Goal: Information Seeking & Learning: Learn about a topic

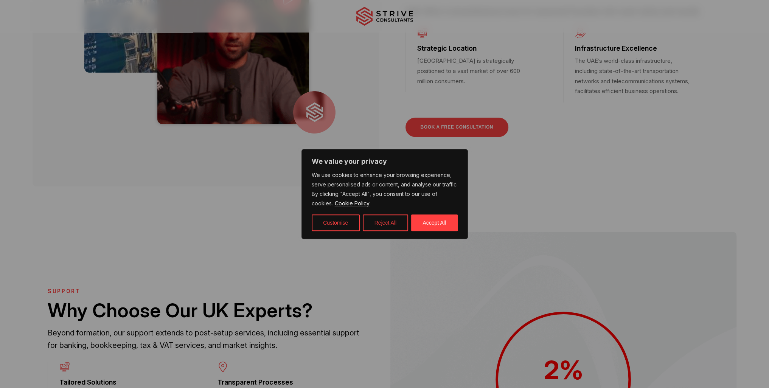
scroll to position [454, 0]
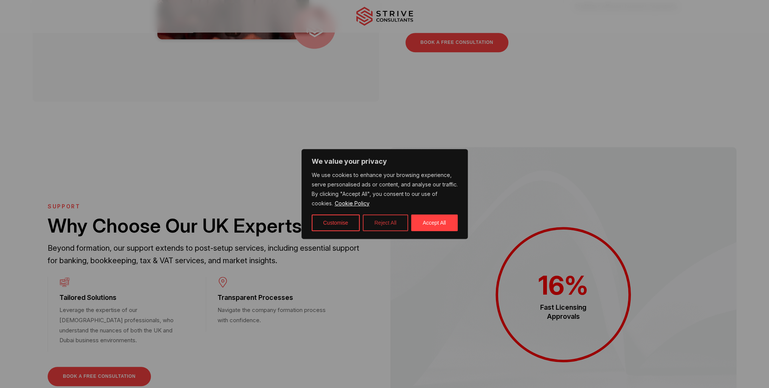
click at [375, 221] on button "Reject All" at bounding box center [385, 223] width 45 height 17
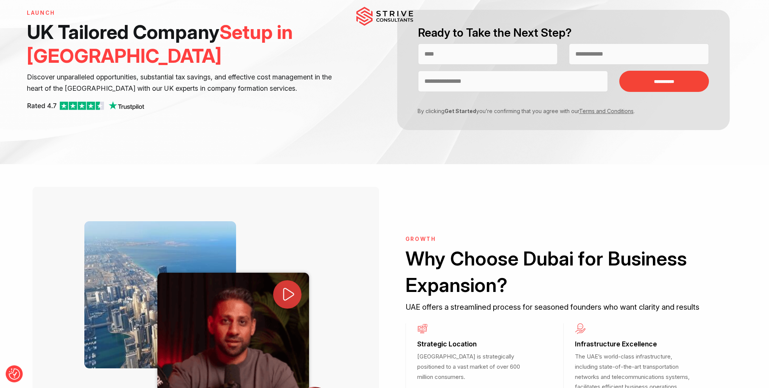
scroll to position [0, 0]
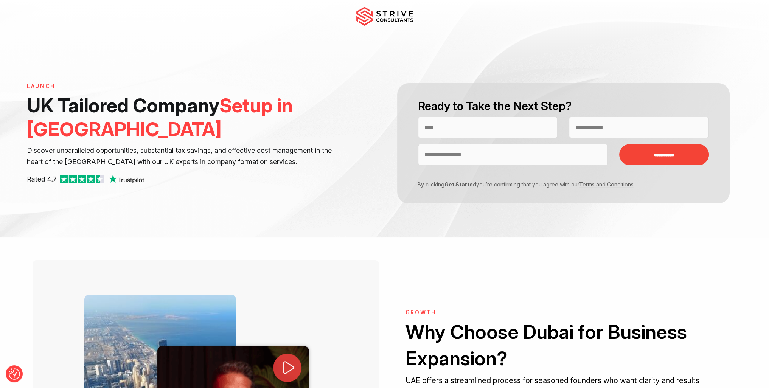
click at [392, 15] on img at bounding box center [385, 16] width 57 height 19
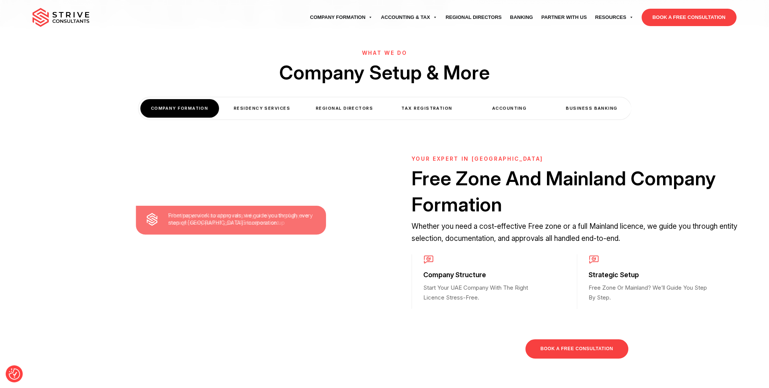
scroll to position [265, 0]
click at [252, 107] on div "Residency Services" at bounding box center [262, 108] width 79 height 19
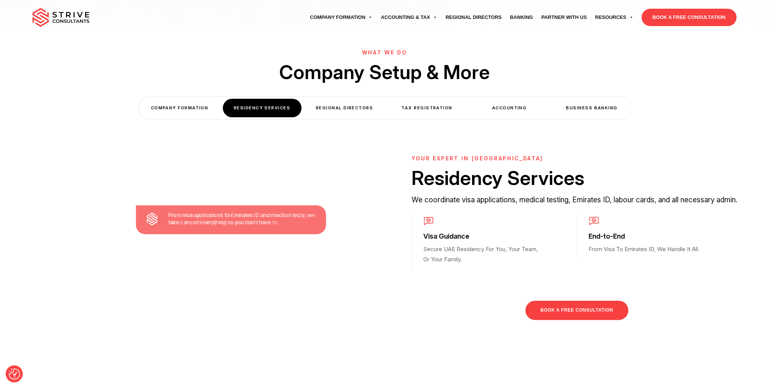
click at [350, 111] on div "Regional Directors" at bounding box center [344, 108] width 79 height 19
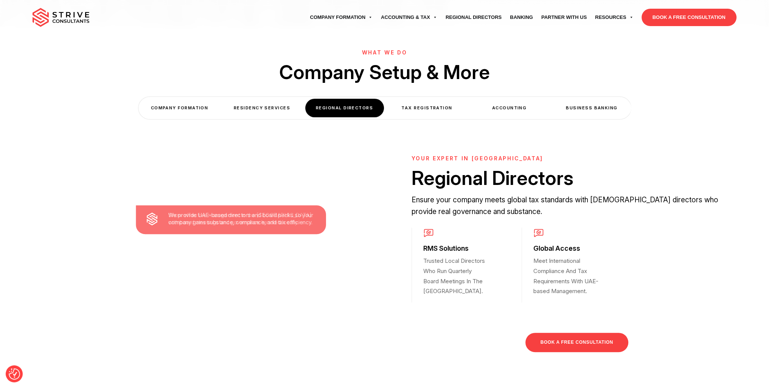
click at [409, 111] on div "Tax Registration" at bounding box center [427, 108] width 79 height 19
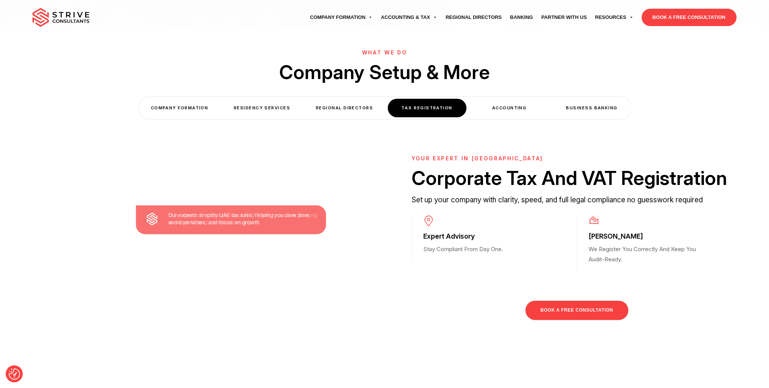
click at [346, 111] on div "Regional Directors" at bounding box center [344, 108] width 79 height 19
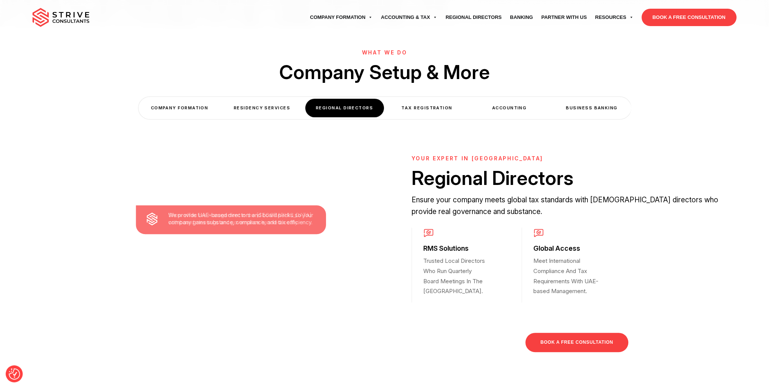
click at [412, 108] on div "Tax Registration" at bounding box center [427, 108] width 79 height 19
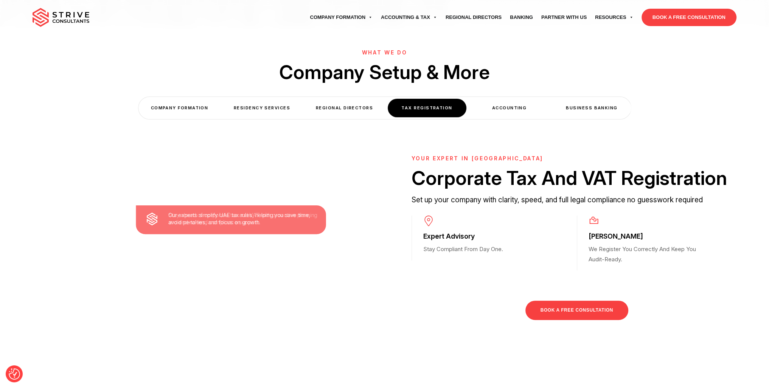
click at [497, 112] on div "Accounting" at bounding box center [509, 108] width 79 height 19
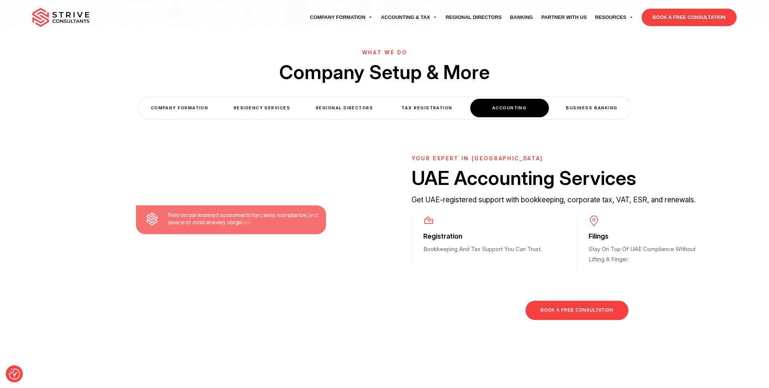
click at [572, 115] on div "Business Banking" at bounding box center [592, 108] width 79 height 19
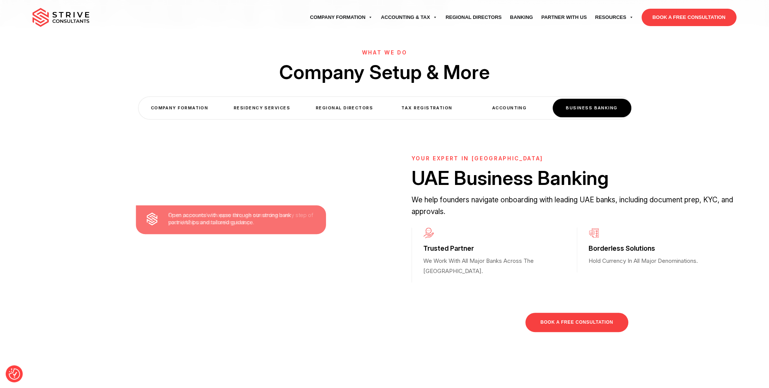
click at [513, 111] on div "Accounting" at bounding box center [509, 108] width 79 height 19
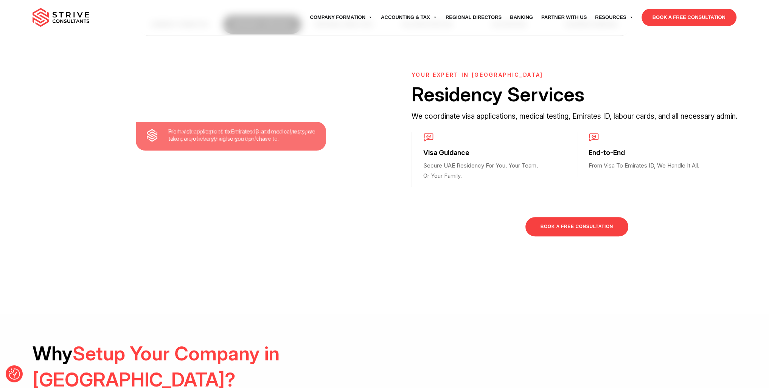
scroll to position [0, 0]
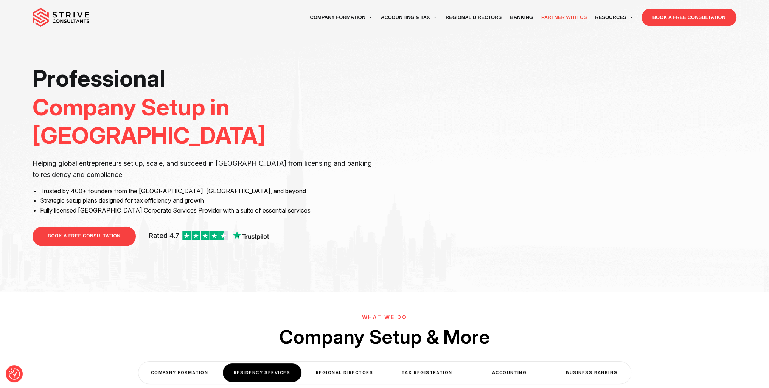
click at [565, 20] on link "Partner with Us" at bounding box center [564, 17] width 54 height 21
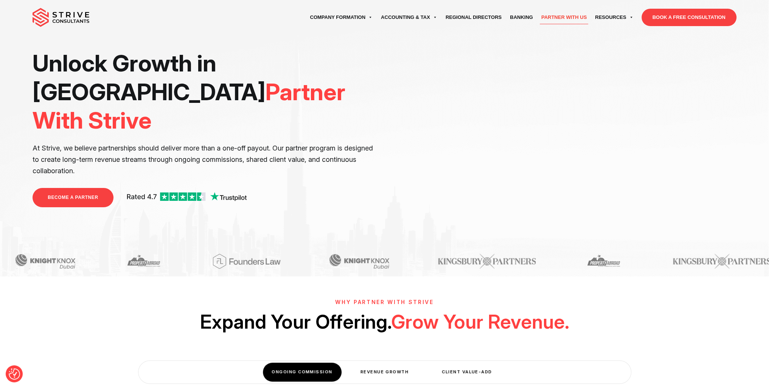
click at [56, 188] on link "BECOME A PARTNER" at bounding box center [73, 197] width 81 height 19
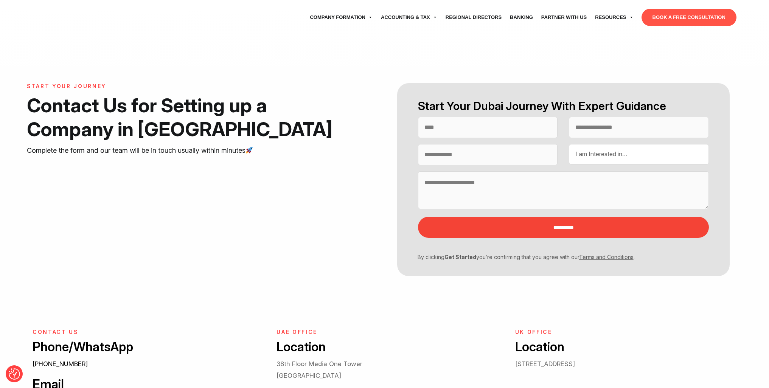
select select "Contact form"
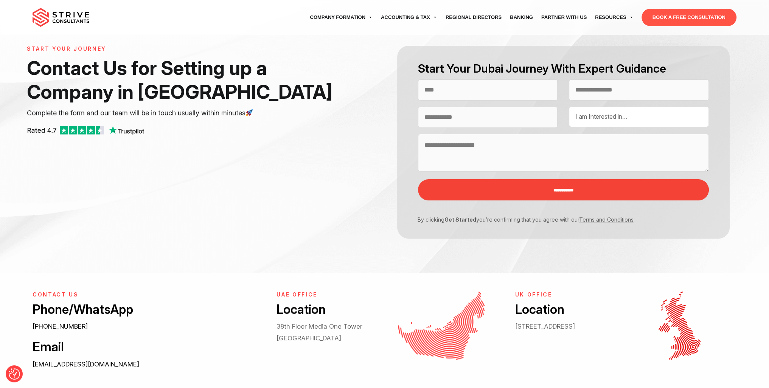
scroll to position [38, 0]
click at [616, 106] on div "I am Interested in… UAE Company Formation [GEOGRAPHIC_DATA] Residency & Visa UA…" at bounding box center [639, 116] width 140 height 20
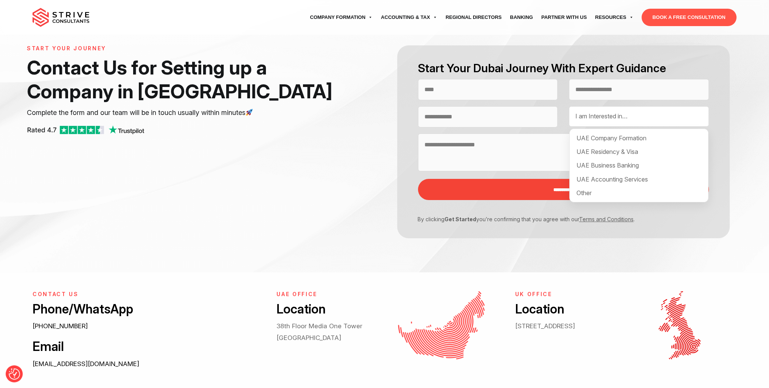
click at [280, 200] on div "**********" at bounding box center [385, 141] width 716 height 193
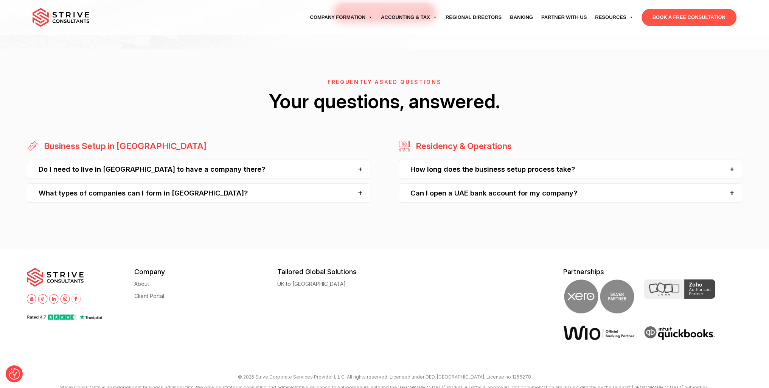
scroll to position [757, 0]
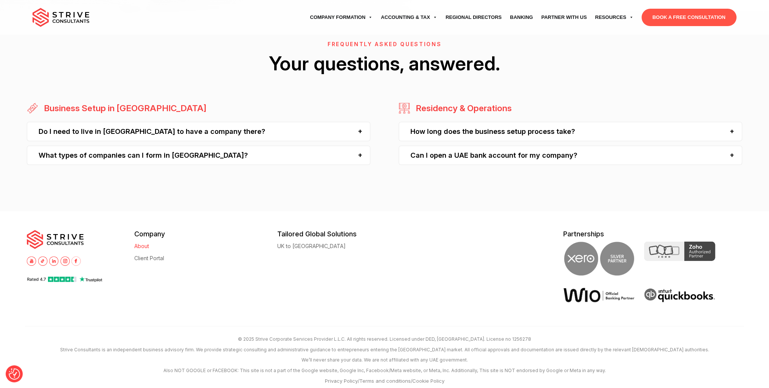
click at [142, 245] on link "About" at bounding box center [141, 246] width 15 height 6
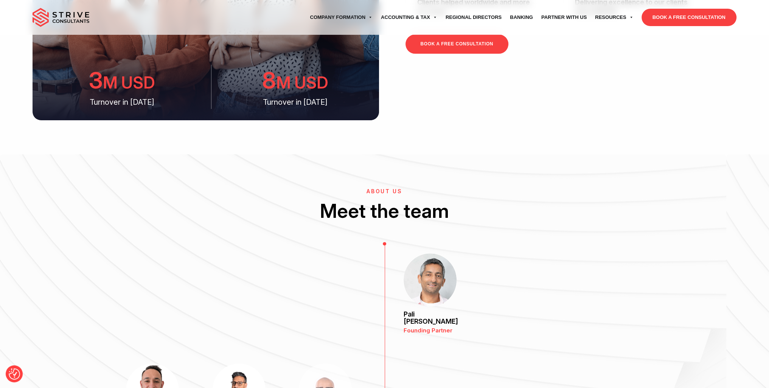
scroll to position [454, 0]
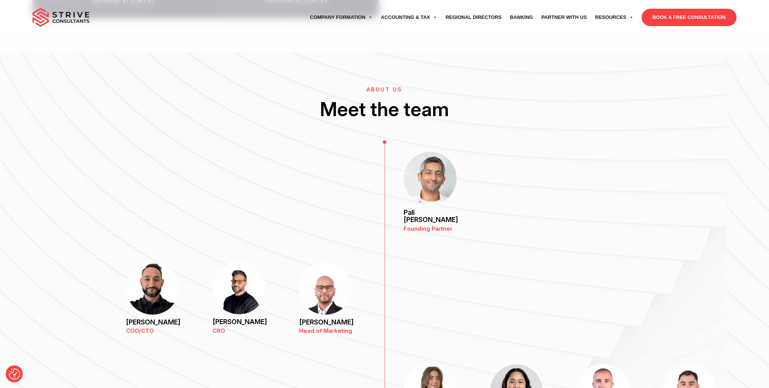
drag, startPoint x: 420, startPoint y: 223, endPoint x: 348, endPoint y: 121, distance: 124.6
click at [348, 121] on h2 "Meet the team" at bounding box center [385, 109] width 704 height 26
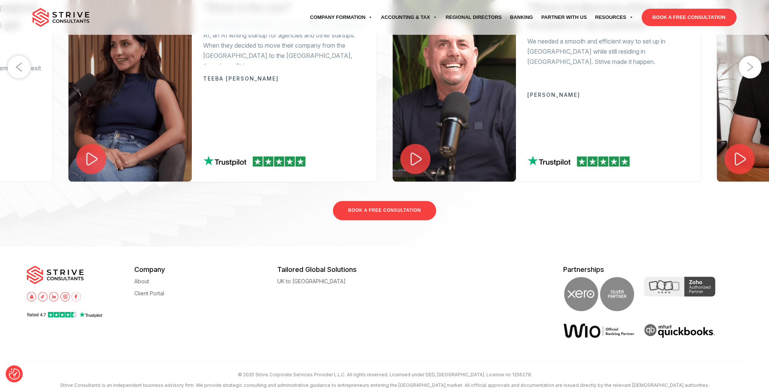
scroll to position [1428, 0]
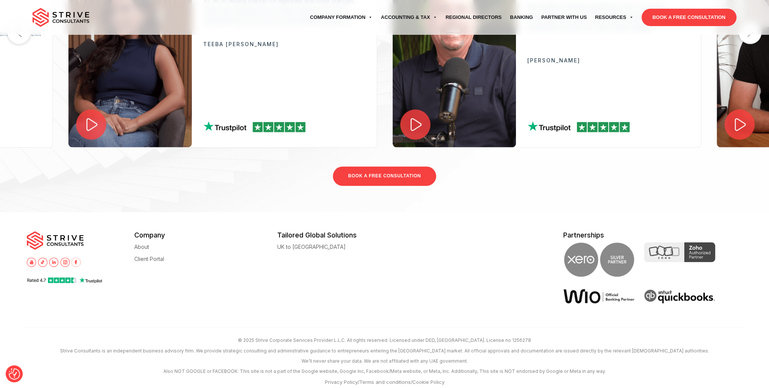
click at [55, 258] on img at bounding box center [53, 262] width 9 height 9
